Goal: Transaction & Acquisition: Purchase product/service

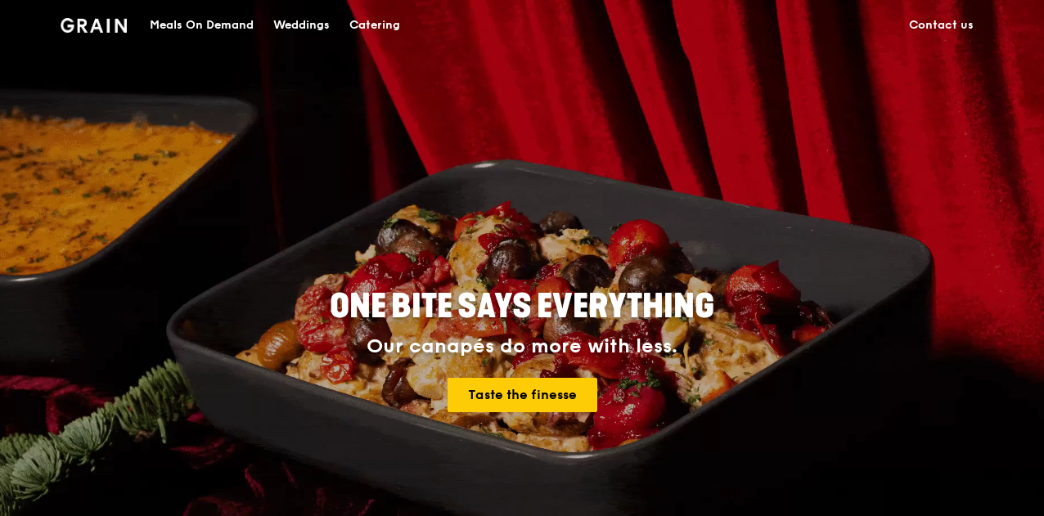
click at [383, 24] on div "Catering" at bounding box center [374, 25] width 51 height 49
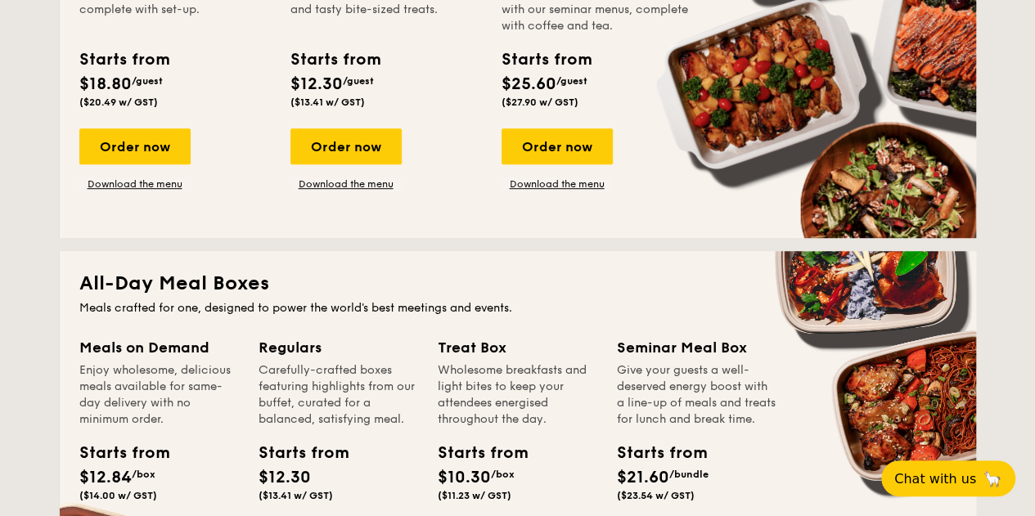
scroll to position [327, 0]
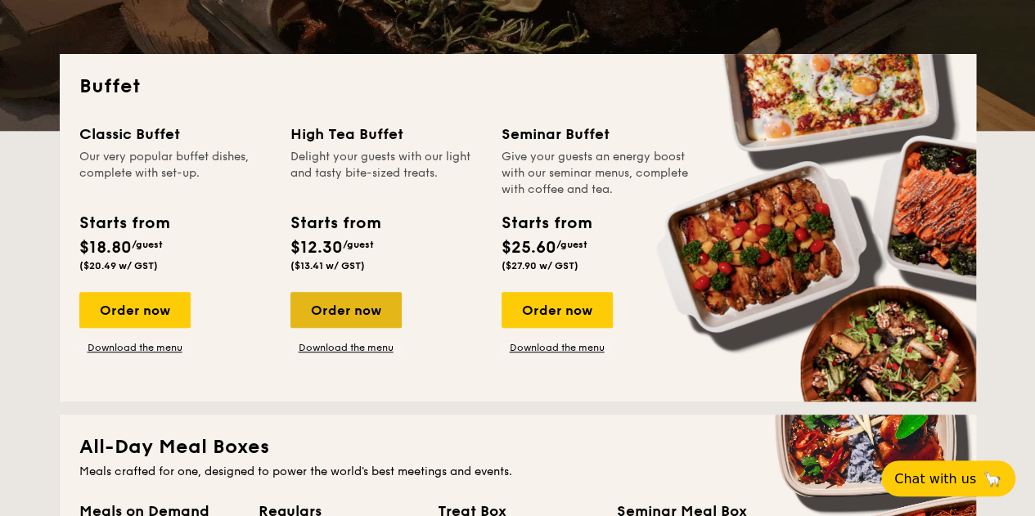
click at [371, 304] on div "Order now" at bounding box center [345, 310] width 111 height 36
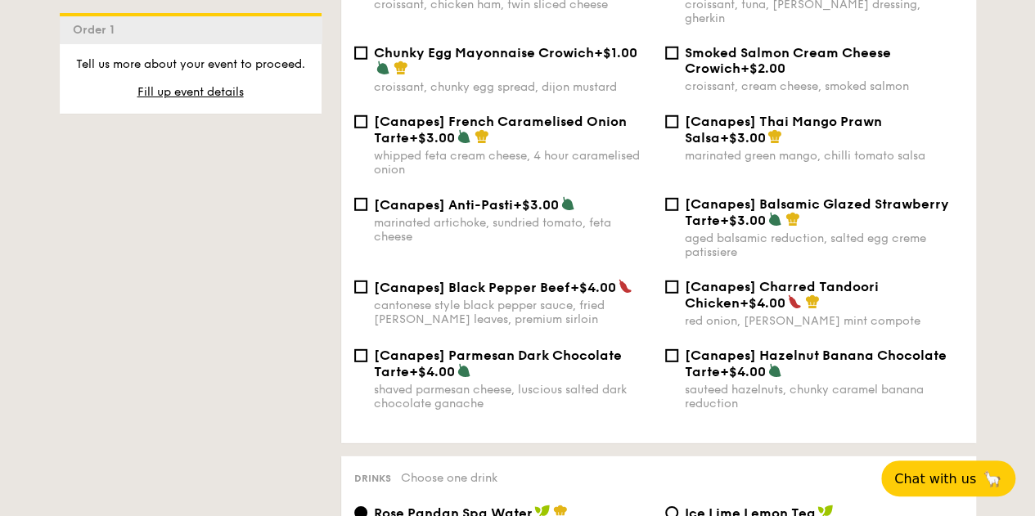
scroll to position [2372, 0]
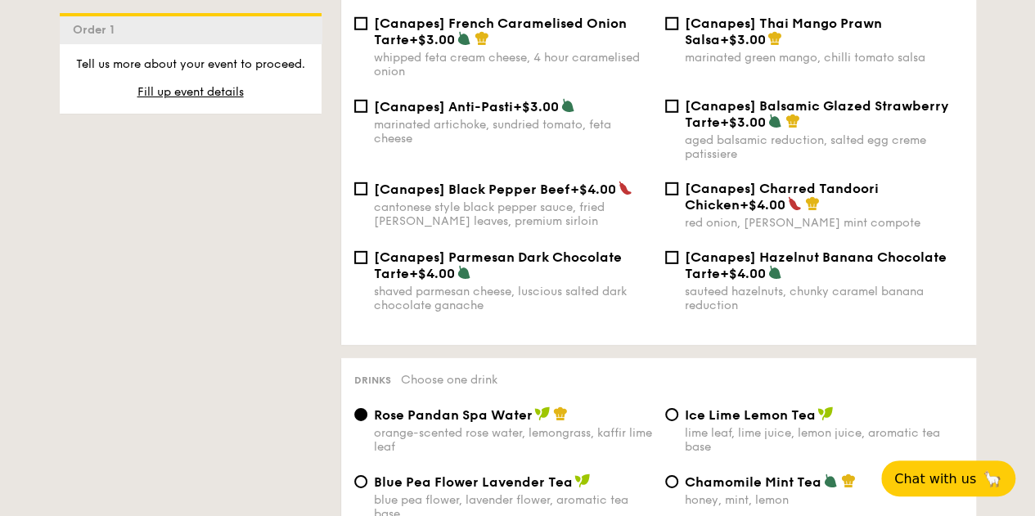
drag, startPoint x: 564, startPoint y: 284, endPoint x: 177, endPoint y: 415, distance: 409.2
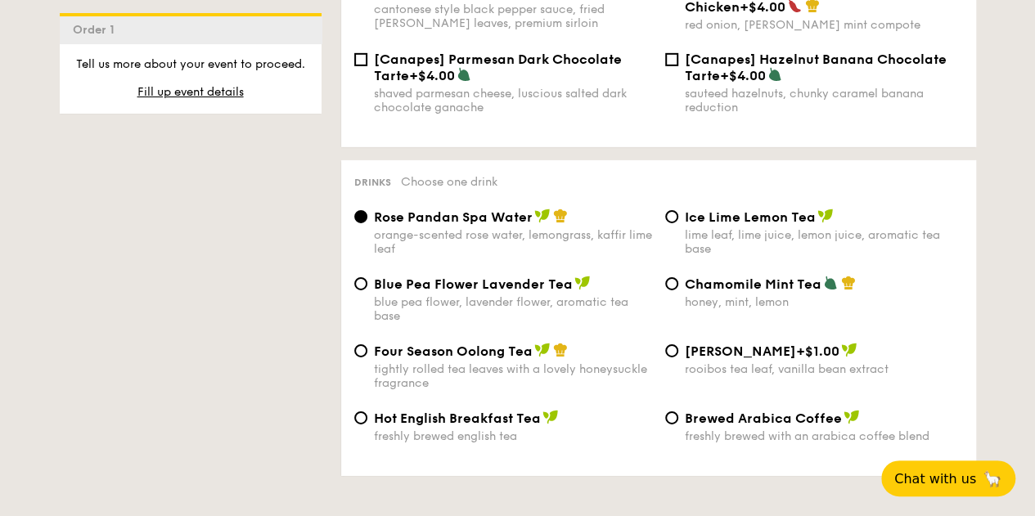
scroll to position [2536, 0]
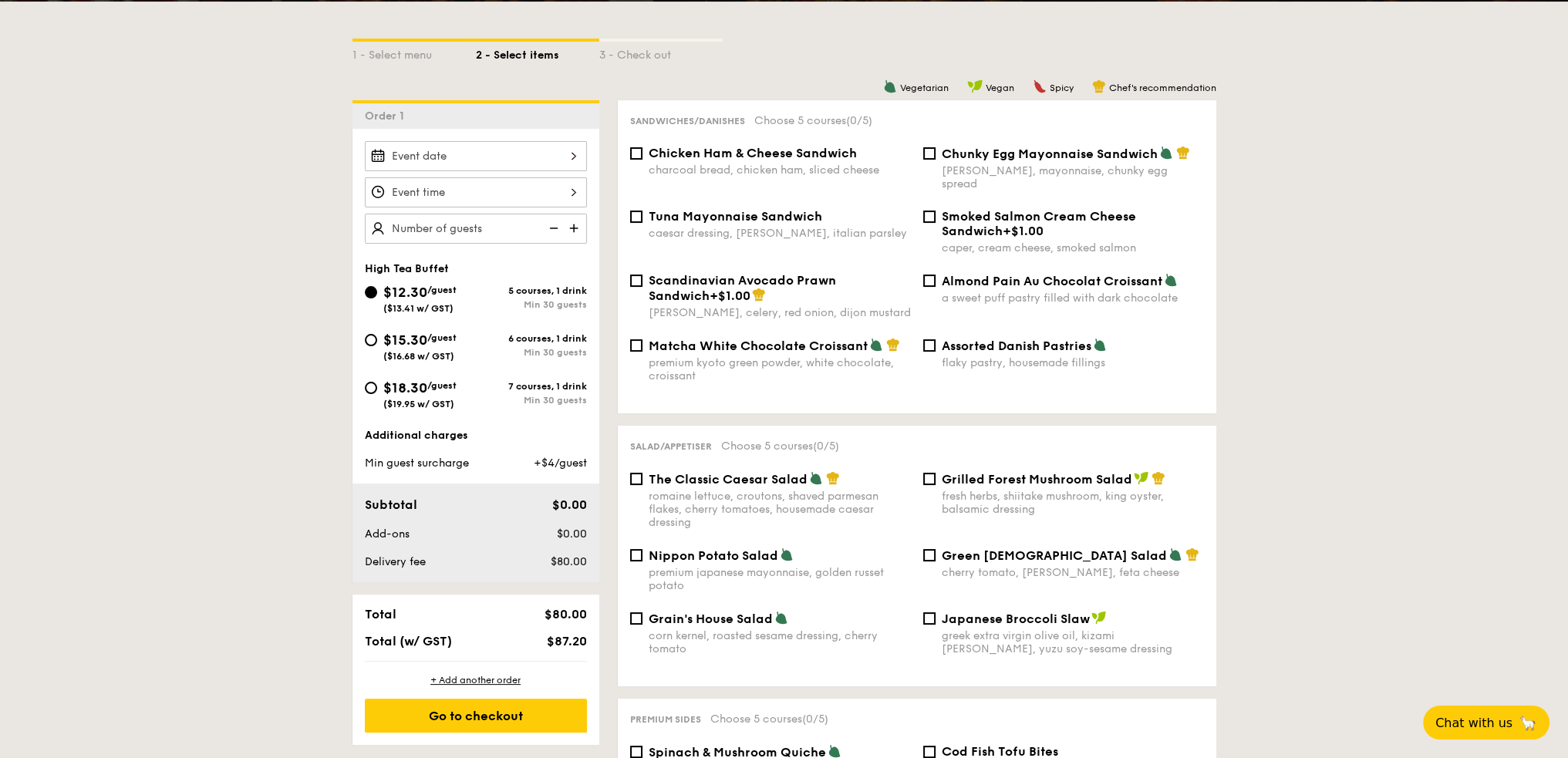
scroll to position [308, 0]
